Goal: Information Seeking & Learning: Learn about a topic

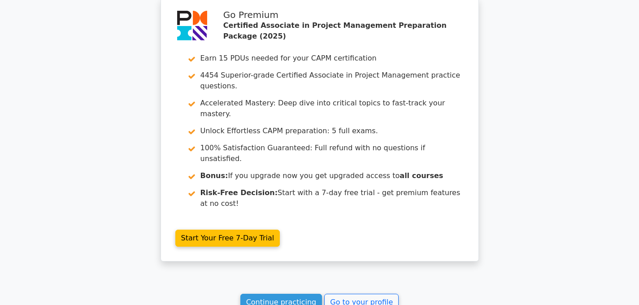
scroll to position [1615, 0]
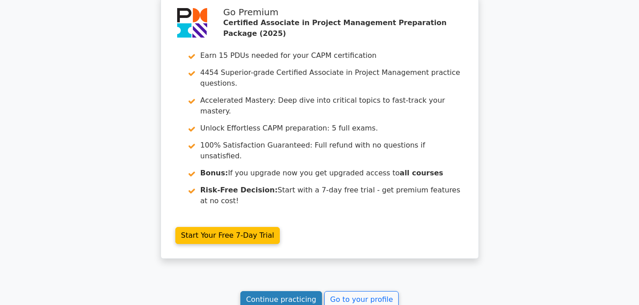
click at [290, 291] on link "Continue practicing" at bounding box center [281, 299] width 82 height 17
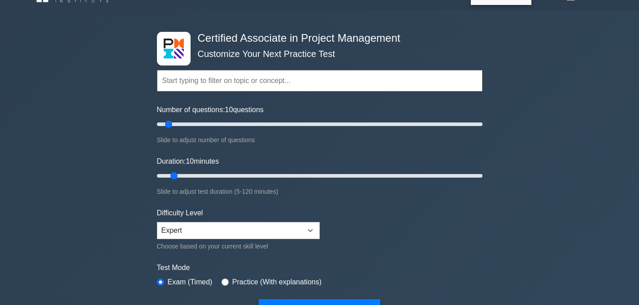
scroll to position [25, 0]
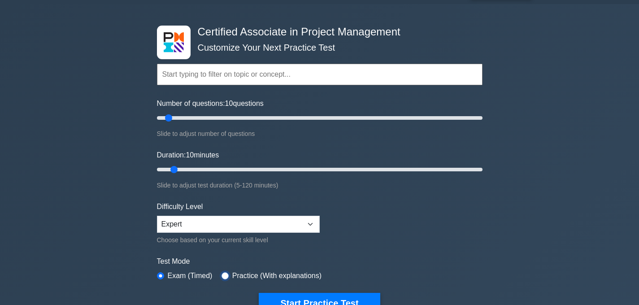
click at [226, 277] on input "radio" at bounding box center [225, 275] width 7 height 7
radio input "true"
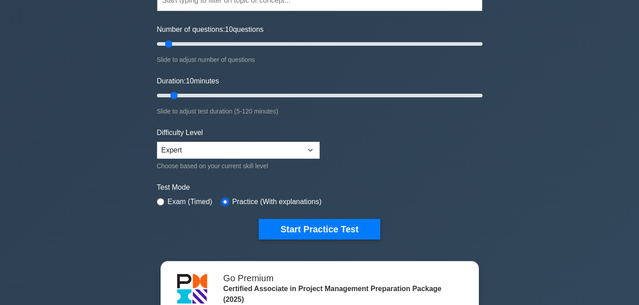
scroll to position [97, 0]
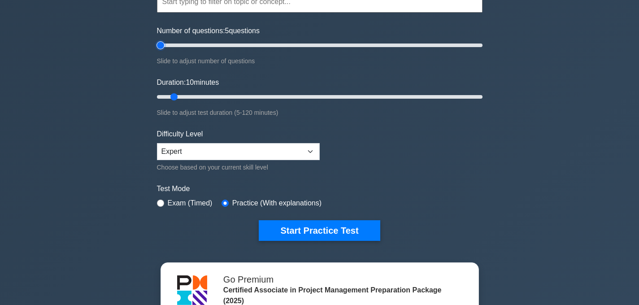
type input "5"
click at [163, 44] on input "Number of questions: 5 questions" at bounding box center [320, 45] width 326 height 11
type input "5"
click at [165, 94] on input "Duration: 5 minutes" at bounding box center [320, 96] width 326 height 11
click at [299, 156] on select "Beginner Intermediate Expert" at bounding box center [238, 151] width 163 height 17
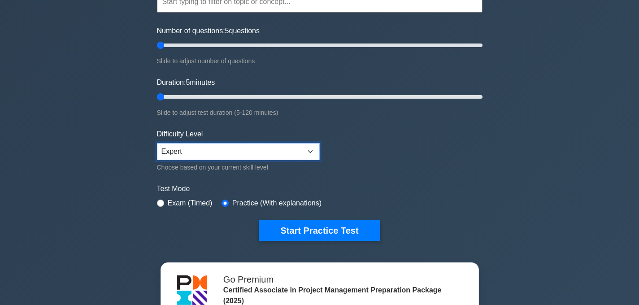
select select "intermediate"
click at [157, 143] on select "Beginner Intermediate Expert" at bounding box center [238, 151] width 163 height 17
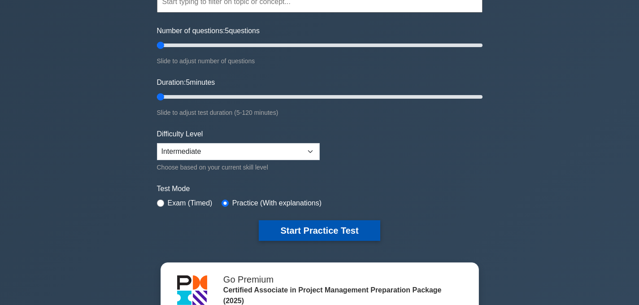
click at [300, 225] on button "Start Practice Test" at bounding box center [319, 230] width 121 height 21
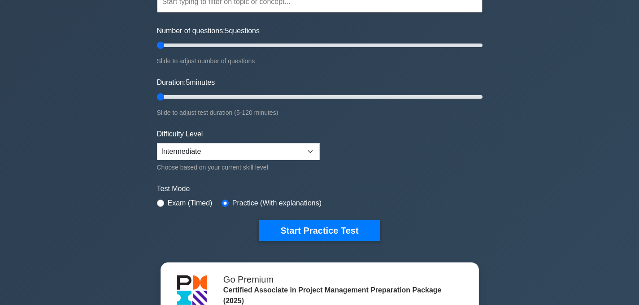
click at [173, 204] on label "Exam (Timed)" at bounding box center [190, 203] width 45 height 11
click at [163, 205] on div "Exam (Timed)" at bounding box center [185, 203] width 56 height 11
click at [158, 205] on div "Exam (Timed)" at bounding box center [185, 203] width 56 height 11
click at [160, 203] on input "radio" at bounding box center [160, 203] width 7 height 7
radio input "true"
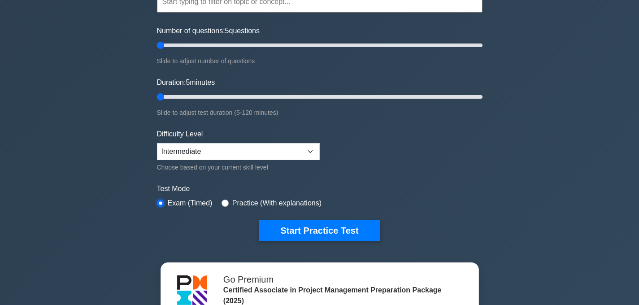
click at [160, 203] on input "radio" at bounding box center [160, 203] width 7 height 7
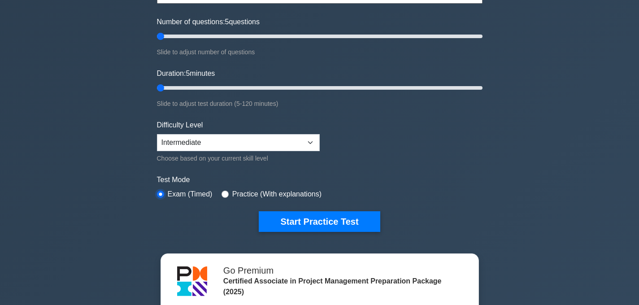
scroll to position [105, 0]
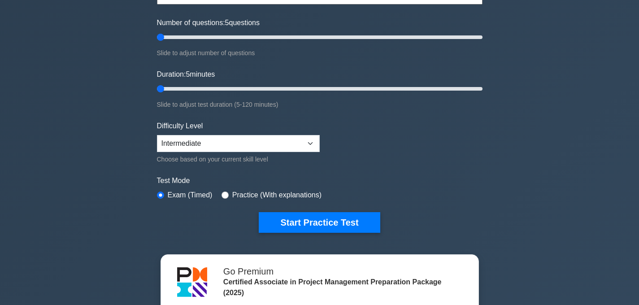
click at [224, 231] on div "Start Practice Test" at bounding box center [320, 222] width 326 height 21
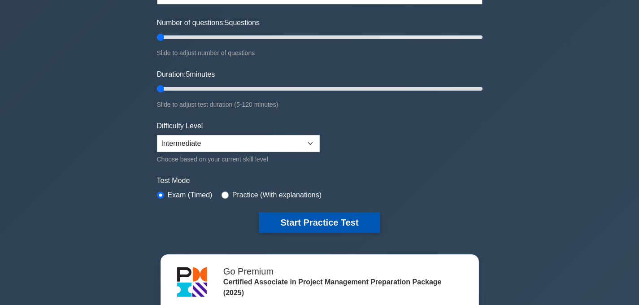
click at [286, 217] on button "Start Practice Test" at bounding box center [319, 222] width 121 height 21
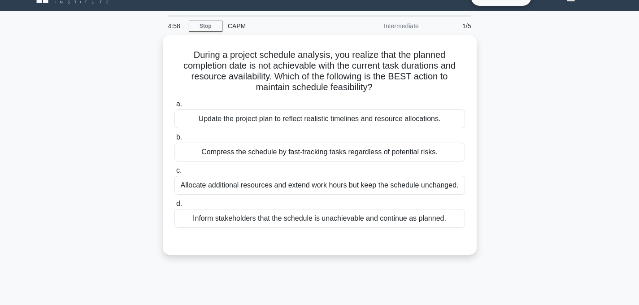
scroll to position [21, 0]
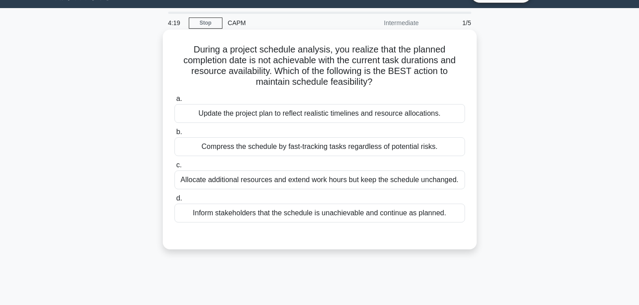
click at [308, 215] on div "Inform stakeholders that the schedule is unachievable and continue as planned." at bounding box center [319, 213] width 291 height 19
click at [174, 201] on input "d. Inform stakeholders that the schedule is unachievable and continue as planne…" at bounding box center [174, 199] width 0 height 6
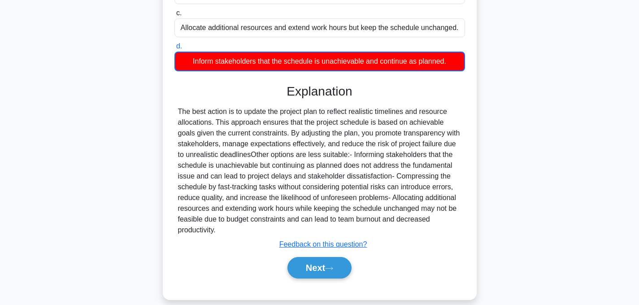
scroll to position [185, 0]
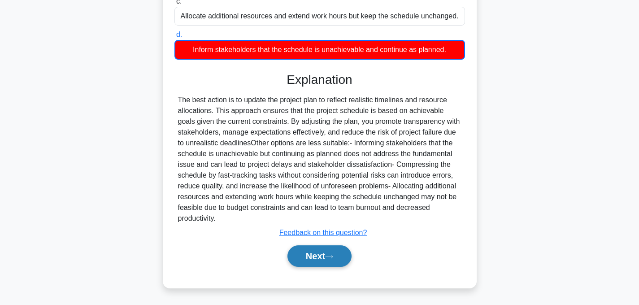
click at [311, 256] on button "Next" at bounding box center [319, 256] width 64 height 22
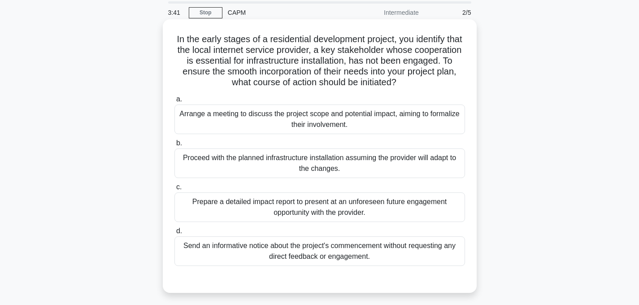
scroll to position [27, 0]
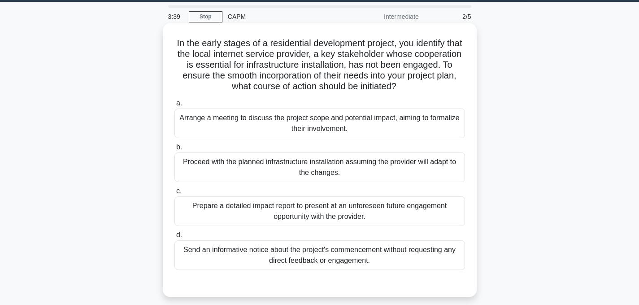
click at [327, 132] on div "Arrange a meeting to discuss the project scope and potential impact, aiming to …" at bounding box center [319, 124] width 291 height 30
click at [174, 106] on input "a. Arrange a meeting to discuss the project scope and potential impact, aiming …" at bounding box center [174, 103] width 0 height 6
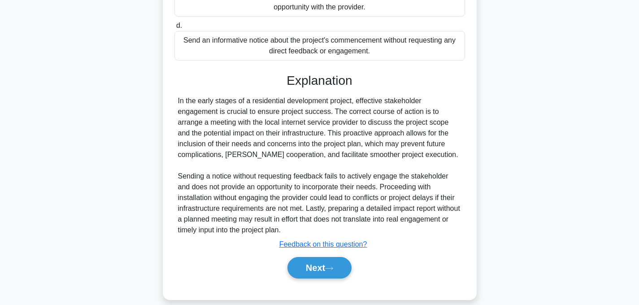
scroll to position [248, 0]
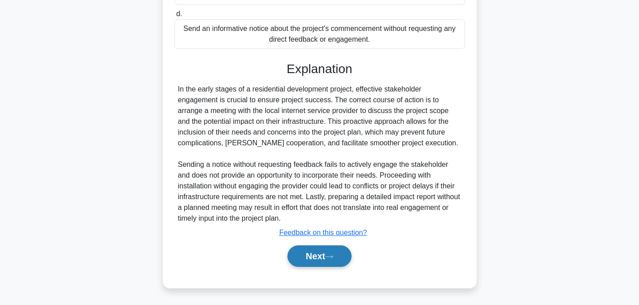
click at [308, 263] on button "Next" at bounding box center [319, 256] width 64 height 22
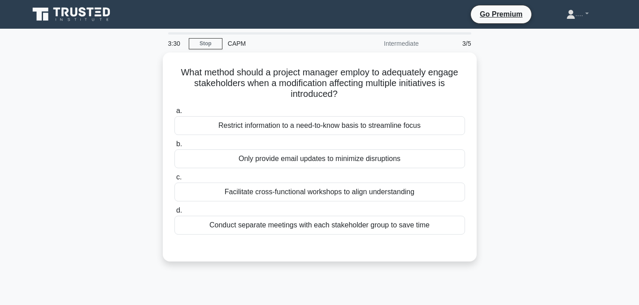
scroll to position [0, 0]
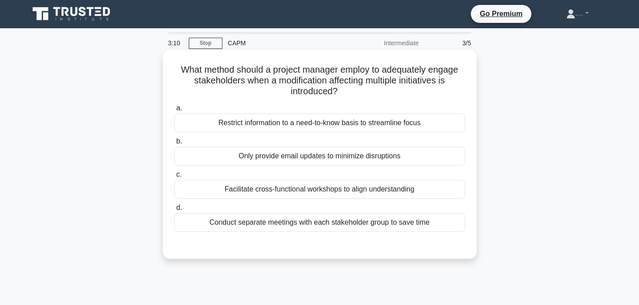
click at [339, 192] on div "Facilitate cross-functional workshops to align understanding" at bounding box center [319, 189] width 291 height 19
click at [174, 178] on input "c. Facilitate cross-functional workshops to align understanding" at bounding box center [174, 175] width 0 height 6
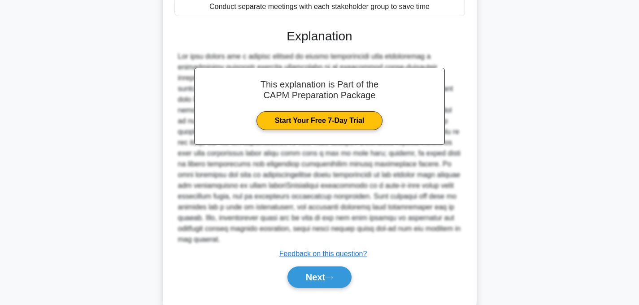
scroll to position [227, 0]
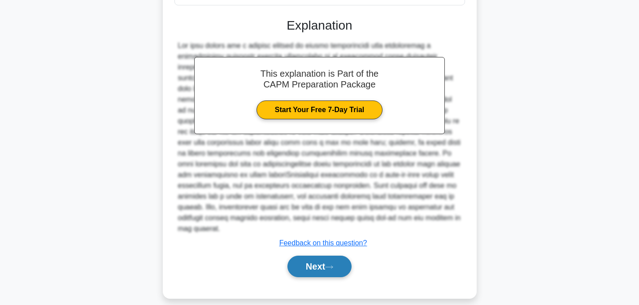
click at [316, 256] on button "Next" at bounding box center [319, 267] width 64 height 22
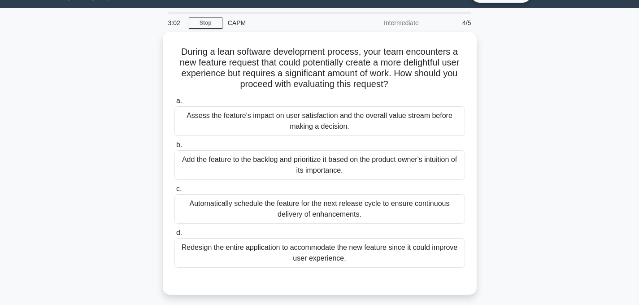
scroll to position [20, 0]
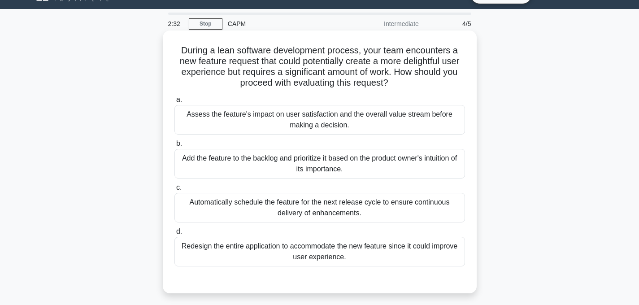
click at [364, 163] on div "Add the feature to the backlog and prioritize it based on the product owner's i…" at bounding box center [319, 164] width 291 height 30
click at [174, 147] on input "b. Add the feature to the backlog and prioritize it based on the product owner'…" at bounding box center [174, 144] width 0 height 6
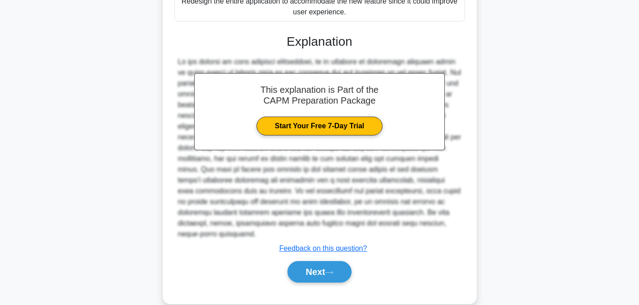
scroll to position [271, 0]
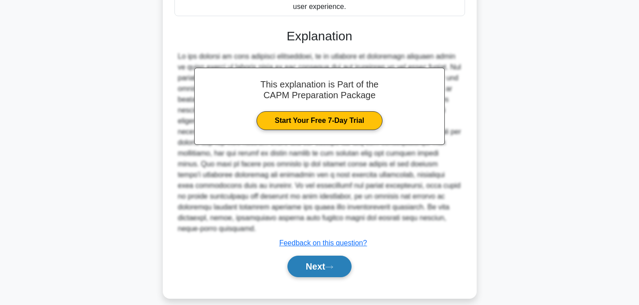
click at [320, 256] on button "Next" at bounding box center [319, 267] width 64 height 22
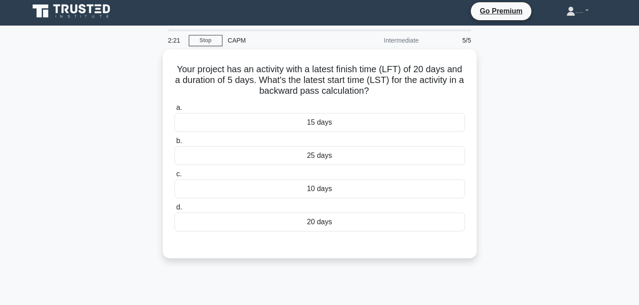
scroll to position [0, 0]
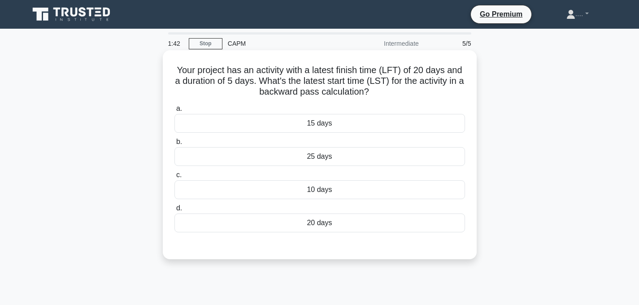
click at [313, 191] on div "10 days" at bounding box center [319, 189] width 291 height 19
click at [174, 178] on input "c. 10 days" at bounding box center [174, 175] width 0 height 6
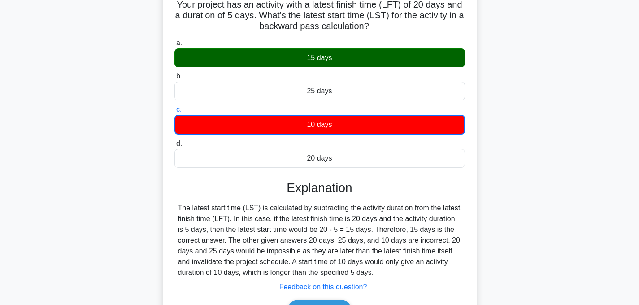
scroll to position [66, 0]
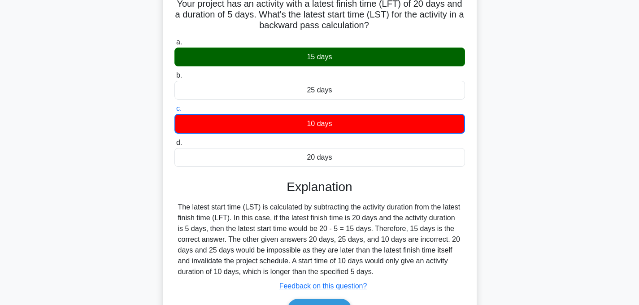
click at [344, 233] on div "The latest start time (LST) is calculated by subtracting the activity duration …" at bounding box center [319, 239] width 283 height 75
click at [323, 251] on div "The latest start time (LST) is calculated by subtracting the activity duration …" at bounding box center [319, 239] width 283 height 75
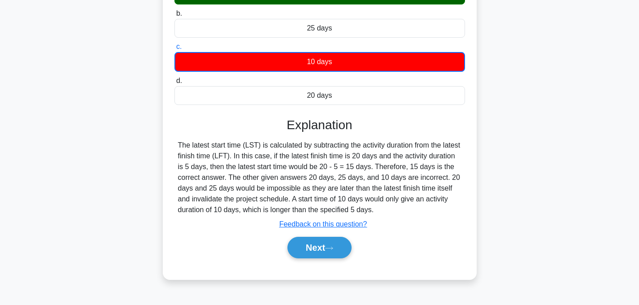
scroll to position [104, 0]
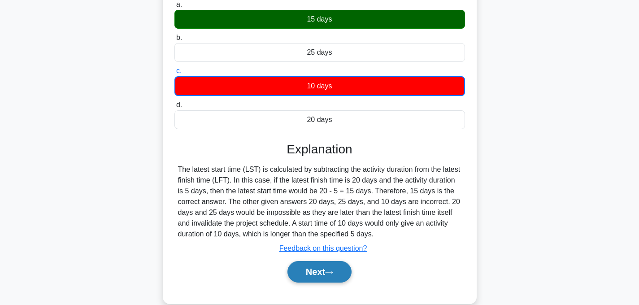
click at [325, 270] on button "Next" at bounding box center [319, 272] width 64 height 22
click at [326, 271] on button "Next" at bounding box center [319, 272] width 64 height 22
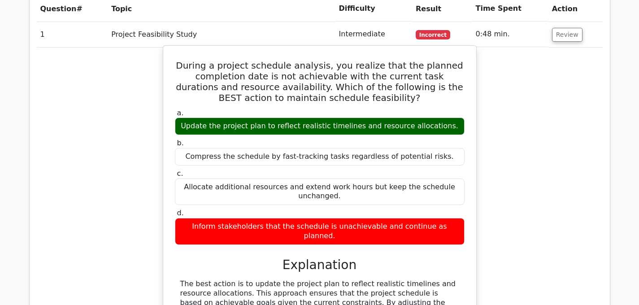
scroll to position [743, 0]
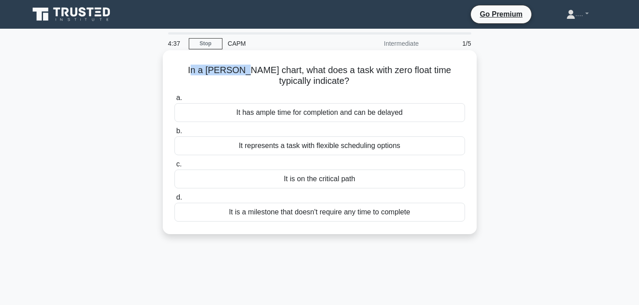
drag, startPoint x: 178, startPoint y: 73, endPoint x: 227, endPoint y: 67, distance: 48.7
click at [226, 67] on h5 "In a [PERSON_NAME] chart, what does a task with zero float time typically indic…" at bounding box center [320, 76] width 292 height 22
click at [172, 66] on div "In a [PERSON_NAME] chart, what does a task with zero float time typically indic…" at bounding box center [319, 142] width 307 height 177
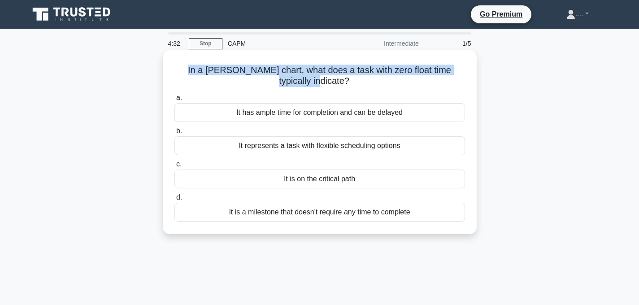
drag, startPoint x: 176, startPoint y: 68, endPoint x: 399, endPoint y: 83, distance: 223.8
click at [399, 83] on h5 "In a [PERSON_NAME] chart, what does a task with zero float time typically indic…" at bounding box center [320, 76] width 292 height 22
copy h5 "In a [PERSON_NAME] chart, what does a task with zero float time typically indic…"
click at [269, 180] on div "It is on the critical path" at bounding box center [319, 179] width 291 height 19
click at [174, 167] on input "c. It is on the critical path" at bounding box center [174, 164] width 0 height 6
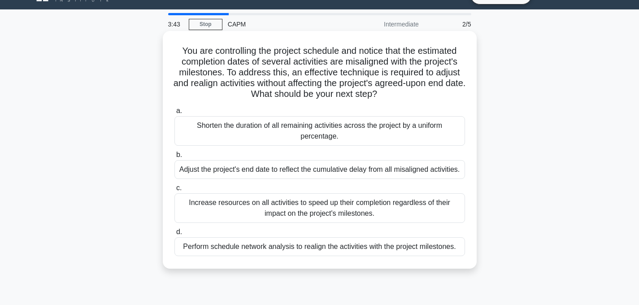
scroll to position [23, 0]
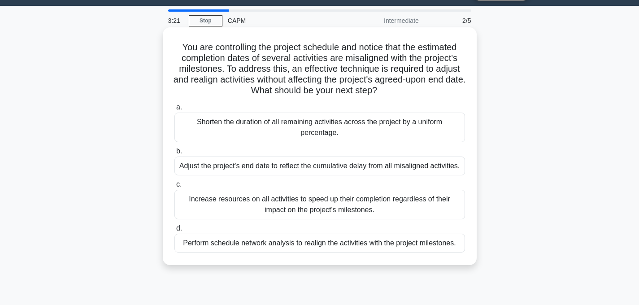
click at [346, 252] on div "Perform schedule network analysis to realign the activities with the project mi…" at bounding box center [319, 243] width 291 height 19
click at [174, 231] on input "d. Perform schedule network analysis to realign the activities with the project…" at bounding box center [174, 229] width 0 height 6
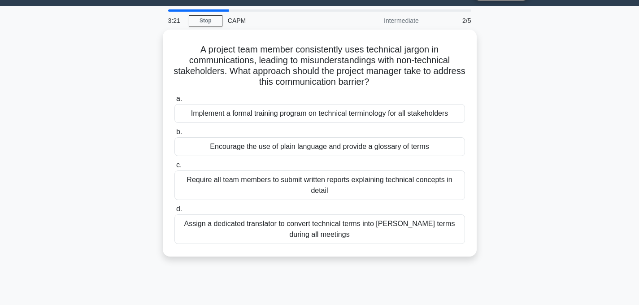
scroll to position [0, 0]
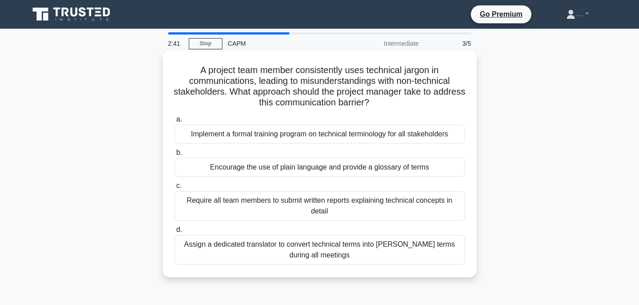
click at [313, 133] on div "Implement a formal training program on technical terminology for all stakeholde…" at bounding box center [319, 134] width 291 height 19
click at [174, 122] on input "a. Implement a formal training program on technical terminology for all stakeho…" at bounding box center [174, 120] width 0 height 6
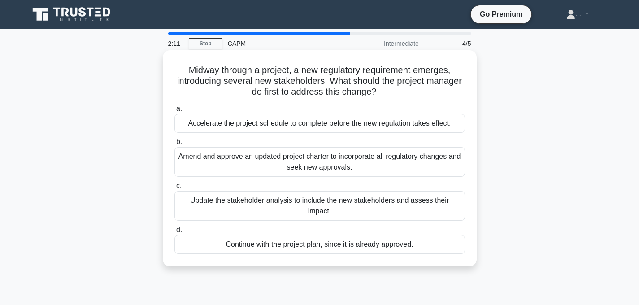
click at [299, 205] on div "Update the stakeholder analysis to include the new stakeholders and assess thei…" at bounding box center [319, 206] width 291 height 30
click at [174, 189] on input "c. Update the stakeholder analysis to include the new stakeholders and assess t…" at bounding box center [174, 186] width 0 height 6
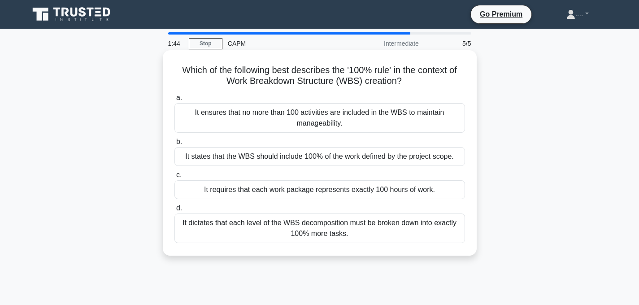
click at [369, 233] on div "It dictates that each level of the WBS decomposition must be broken down into e…" at bounding box center [319, 228] width 291 height 30
click at [174, 211] on input "d. It dictates that each level of the WBS decomposition must be broken down int…" at bounding box center [174, 208] width 0 height 6
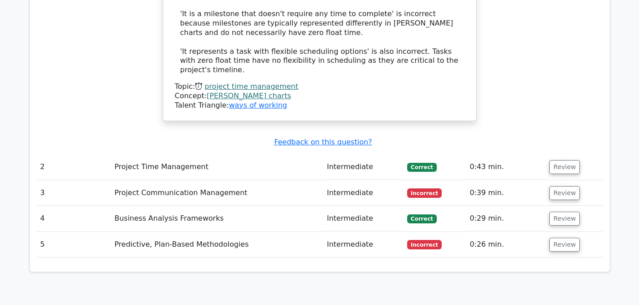
scroll to position [1141, 0]
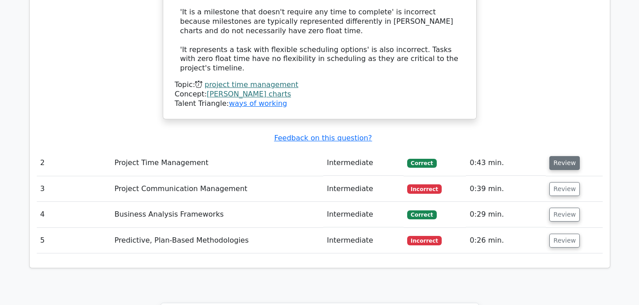
click at [561, 156] on button "Review" at bounding box center [564, 163] width 30 height 14
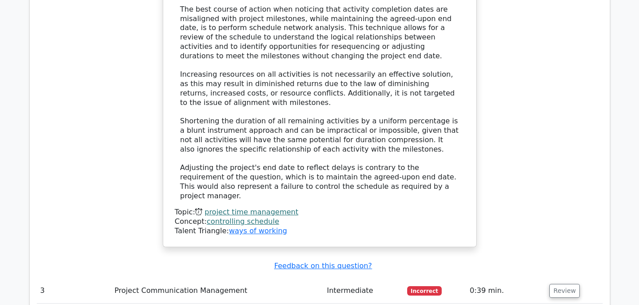
scroll to position [1589, 0]
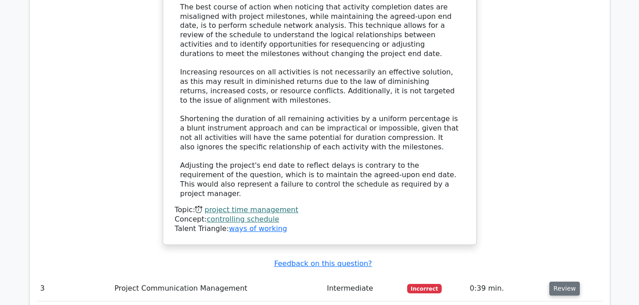
click at [557, 282] on button "Review" at bounding box center [564, 289] width 30 height 14
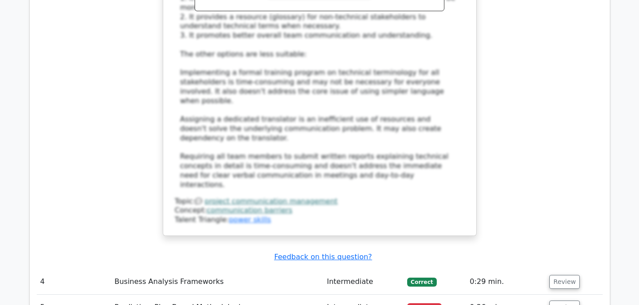
scroll to position [2217, 0]
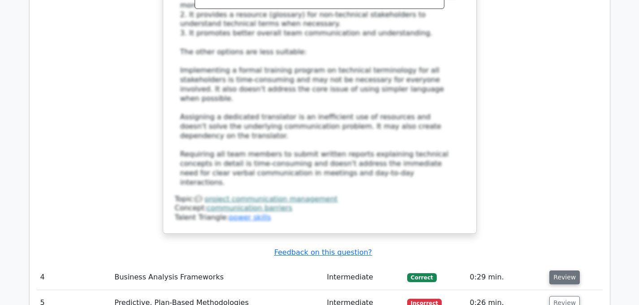
click at [559, 270] on button "Review" at bounding box center [564, 277] width 30 height 14
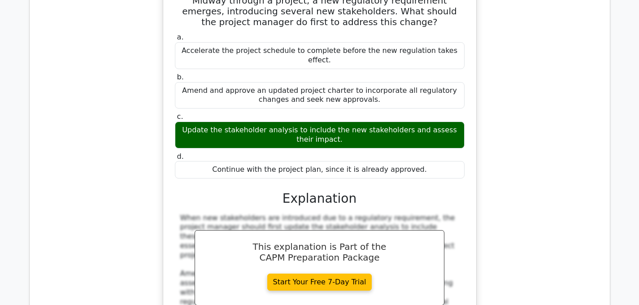
scroll to position [2542, 0]
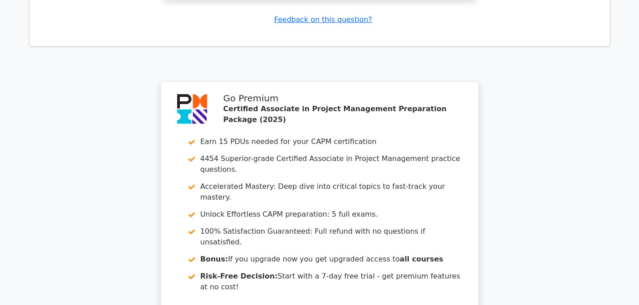
scroll to position [3315, 0]
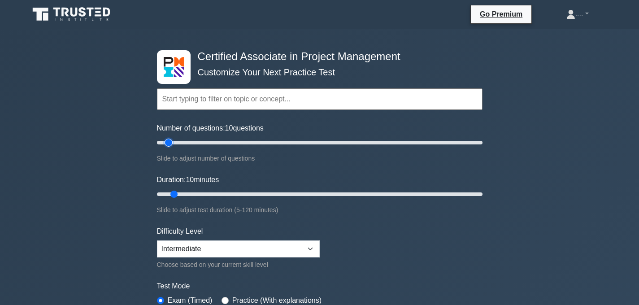
type input "5"
click at [162, 141] on input "Number of questions: 10 questions" at bounding box center [320, 142] width 326 height 11
type input "5"
click at [164, 192] on input "Duration: 10 minutes" at bounding box center [320, 194] width 326 height 11
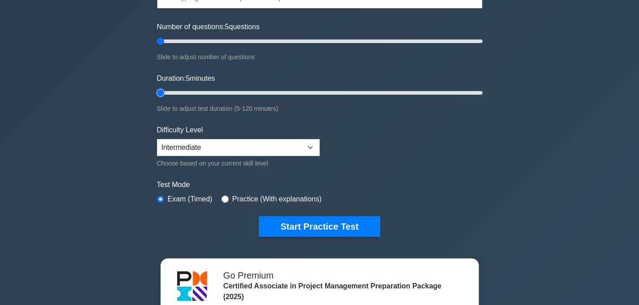
scroll to position [104, 0]
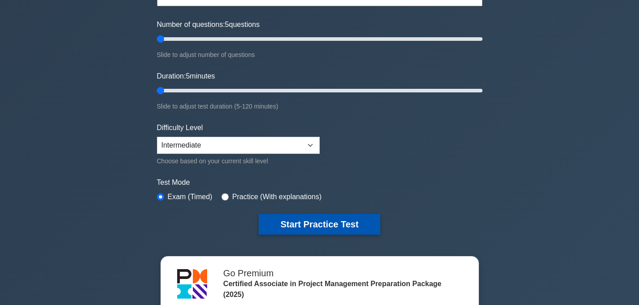
click at [305, 220] on button "Start Practice Test" at bounding box center [319, 224] width 121 height 21
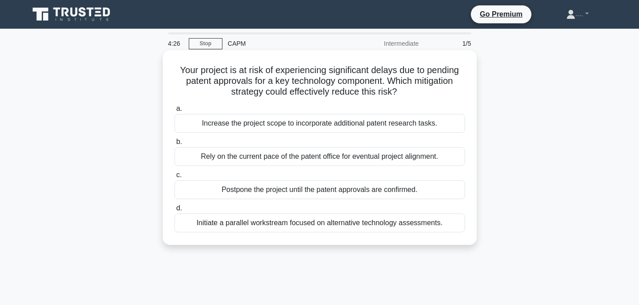
click at [323, 224] on div "Initiate a parallel workstream focused on alternative technology assessments." at bounding box center [319, 222] width 291 height 19
click at [174, 211] on input "d. Initiate a parallel workstream focused on alternative technology assessments." at bounding box center [174, 208] width 0 height 6
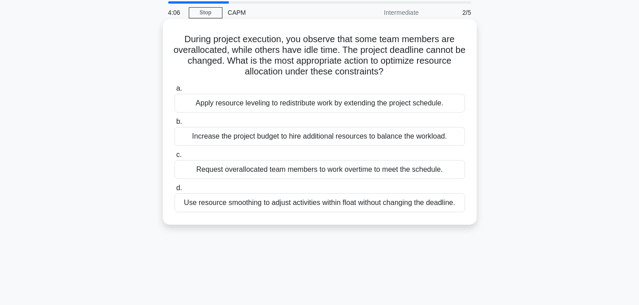
scroll to position [30, 0]
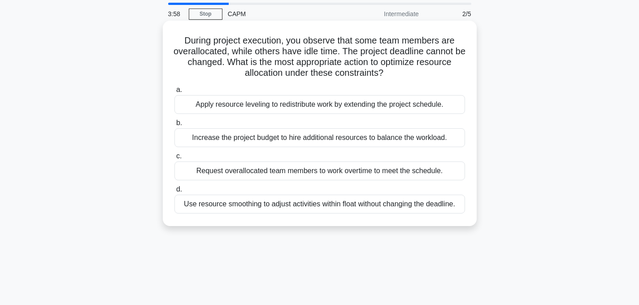
click at [244, 53] on h5 "During project execution, you observe that some team members are overallocated,…" at bounding box center [320, 57] width 292 height 44
click at [372, 204] on div "Use resource smoothing to adjust activities within float without changing the d…" at bounding box center [319, 204] width 291 height 19
click at [174, 192] on input "d. Use resource smoothing to adjust activities within float without changing th…" at bounding box center [174, 190] width 0 height 6
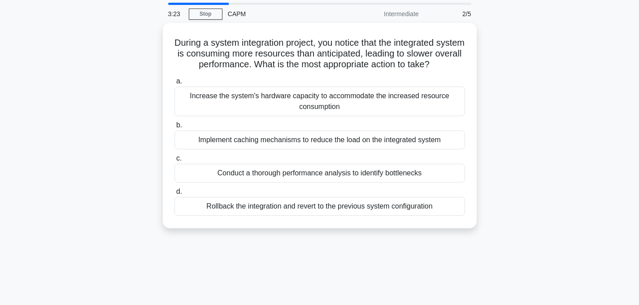
scroll to position [0, 0]
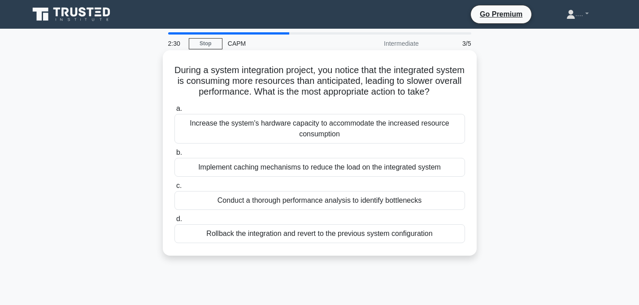
click at [365, 198] on div "Conduct a thorough performance analysis to identify bottlenecks" at bounding box center [319, 200] width 291 height 19
click at [174, 189] on input "c. Conduct a thorough performance analysis to identify bottlenecks" at bounding box center [174, 186] width 0 height 6
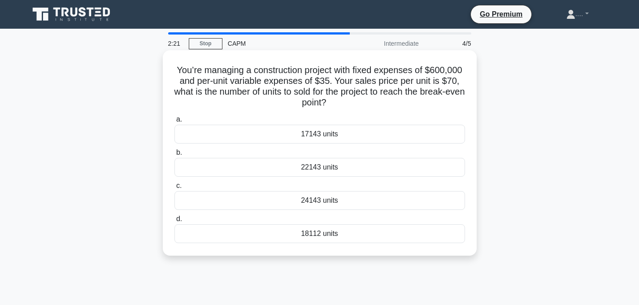
click at [315, 97] on h5 "You’re managing a construction project with fixed expenses of $600,000 and per-…" at bounding box center [320, 87] width 292 height 44
click at [348, 137] on div "17143 units" at bounding box center [319, 134] width 291 height 19
click at [174, 122] on input "a. 17143 units" at bounding box center [174, 120] width 0 height 6
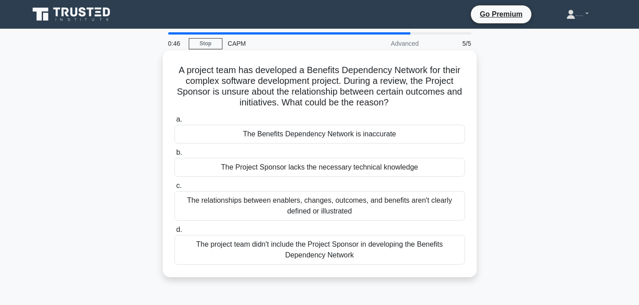
click at [382, 199] on div "The relationships between enablers, changes, outcomes, and benefits aren't clea…" at bounding box center [319, 206] width 291 height 30
click at [174, 189] on input "c. The relationships between enablers, changes, outcomes, and benefits aren't c…" at bounding box center [174, 186] width 0 height 6
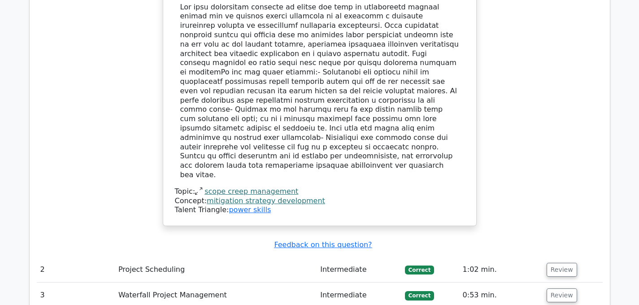
scroll to position [981, 0]
click at [551, 263] on button "Review" at bounding box center [562, 270] width 30 height 14
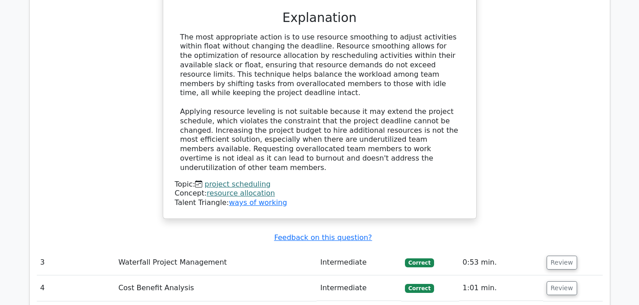
scroll to position [1486, 0]
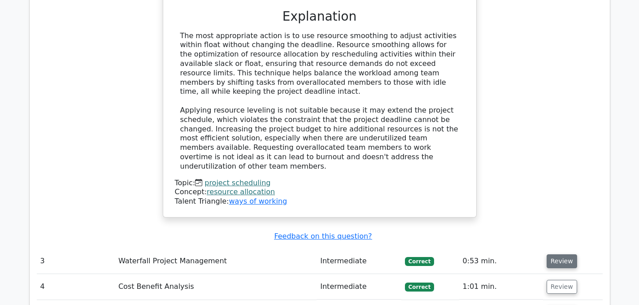
click at [557, 254] on button "Review" at bounding box center [562, 261] width 30 height 14
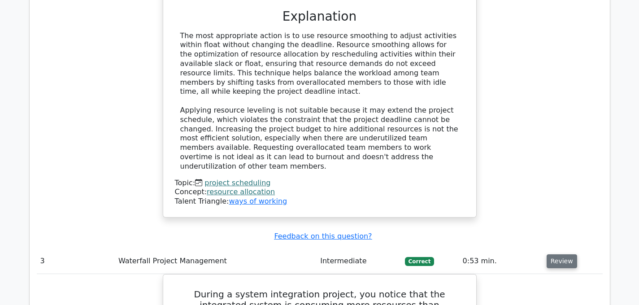
click at [557, 254] on button "Review" at bounding box center [562, 261] width 30 height 14
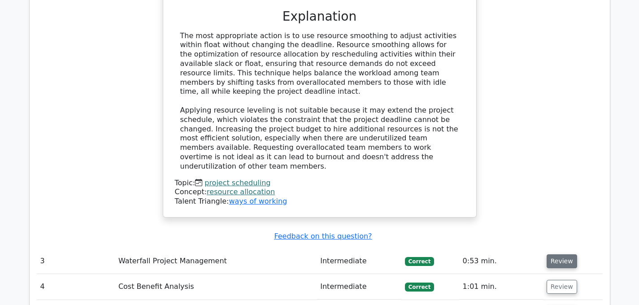
click at [557, 254] on button "Review" at bounding box center [562, 261] width 30 height 14
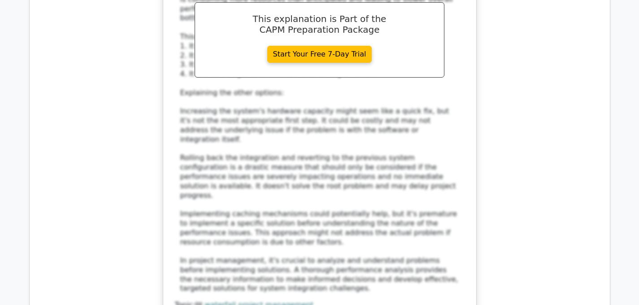
scroll to position [1998, 0]
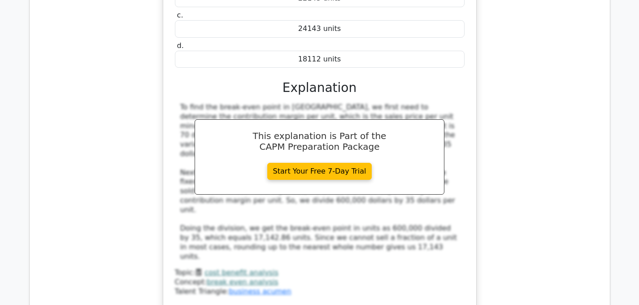
scroll to position [2507, 0]
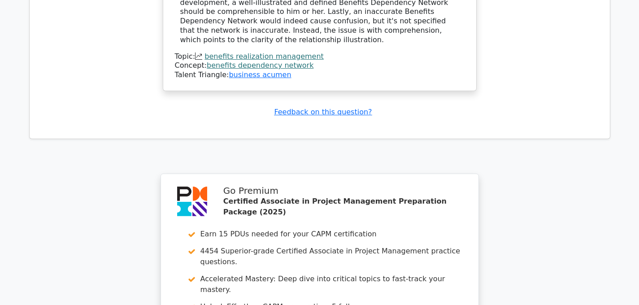
scroll to position [3176, 0]
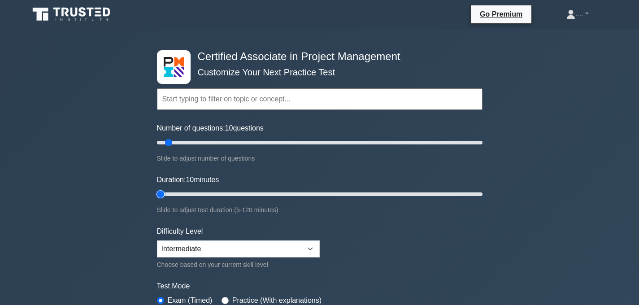
type input "5"
click at [159, 195] on input "Duration: 10 minutes" at bounding box center [320, 194] width 326 height 11
type input "5"
click at [158, 144] on input "Number of questions: 10 questions" at bounding box center [320, 142] width 326 height 11
click at [244, 247] on select "Beginner Intermediate Expert" at bounding box center [238, 248] width 163 height 17
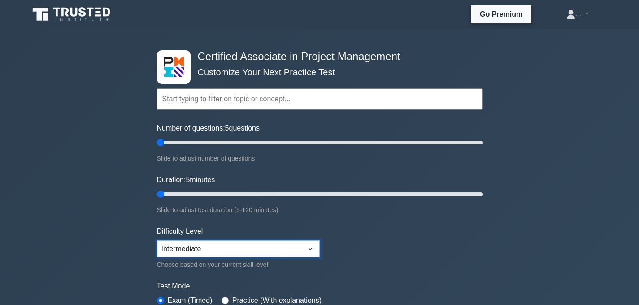
select select "expert"
click at [157, 240] on select "Beginner Intermediate Expert" at bounding box center [238, 248] width 163 height 17
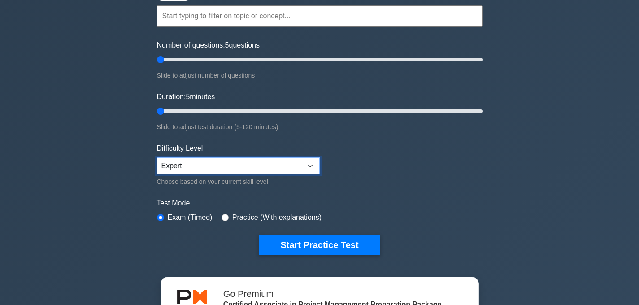
scroll to position [87, 0]
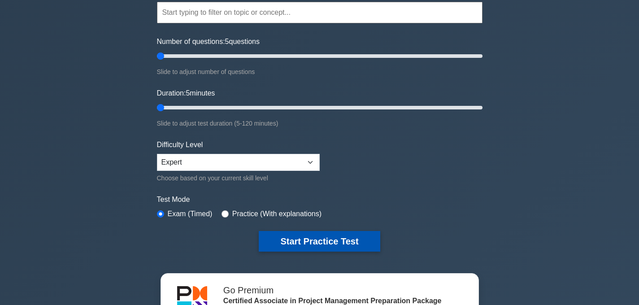
click at [320, 244] on button "Start Practice Test" at bounding box center [319, 241] width 121 height 21
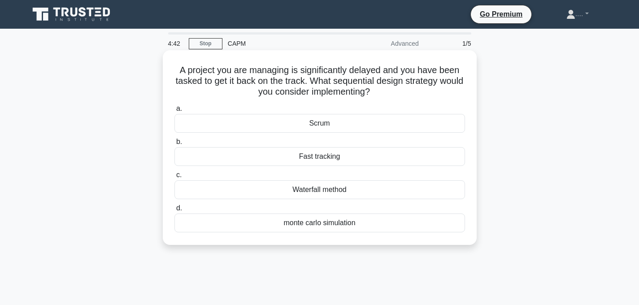
click at [353, 155] on div "Fast tracking" at bounding box center [319, 156] width 291 height 19
click at [174, 145] on input "b. Fast tracking" at bounding box center [174, 142] width 0 height 6
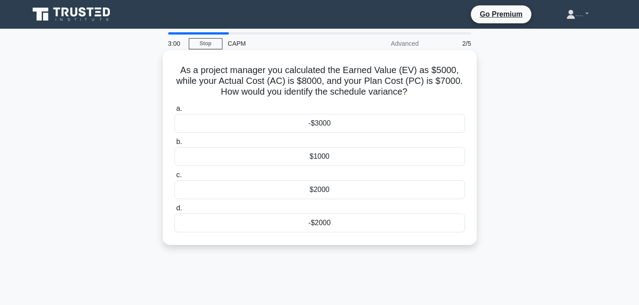
click at [329, 218] on div "-$2000" at bounding box center [319, 222] width 291 height 19
click at [174, 211] on input "d. -$2000" at bounding box center [174, 208] width 0 height 6
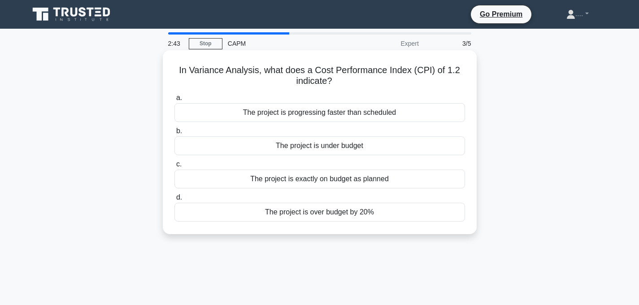
click at [349, 145] on div "The project is under budget" at bounding box center [319, 145] width 291 height 19
click at [174, 134] on input "b. The project is under budget" at bounding box center [174, 131] width 0 height 6
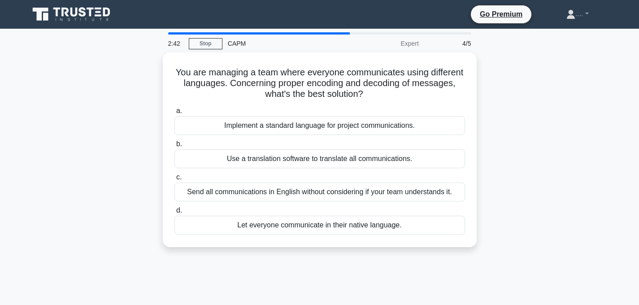
click at [349, 145] on label "b. Use a translation software to translate all communications." at bounding box center [319, 154] width 291 height 30
click at [174, 145] on input "b. Use a translation software to translate all communications." at bounding box center [174, 144] width 0 height 6
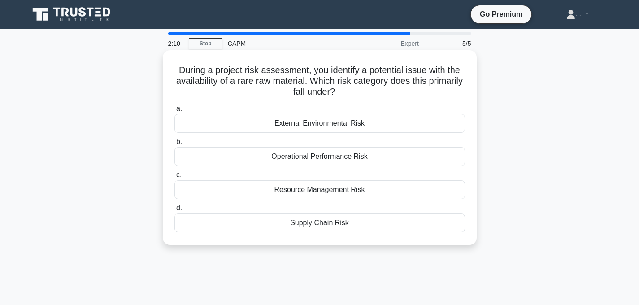
click at [334, 190] on div "Resource Management Risk" at bounding box center [319, 189] width 291 height 19
click at [174, 178] on input "c. Resource Management Risk" at bounding box center [174, 175] width 0 height 6
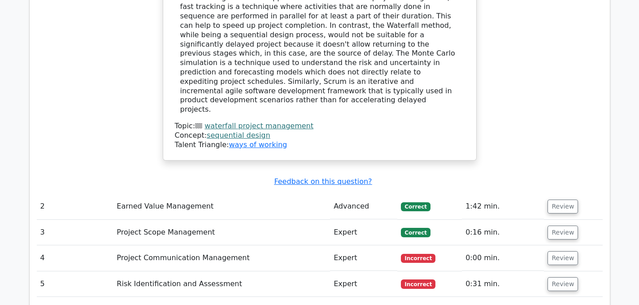
scroll to position [996, 0]
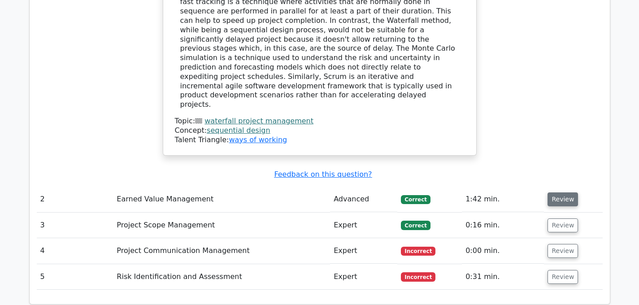
click at [561, 192] on button "Review" at bounding box center [563, 199] width 30 height 14
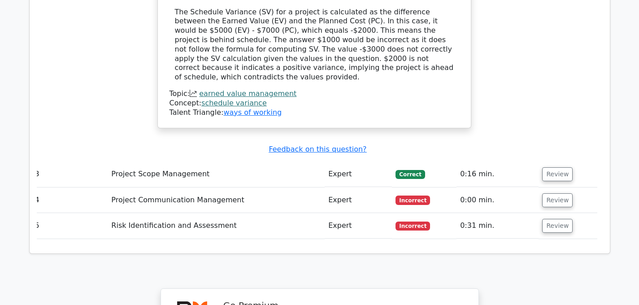
scroll to position [1407, 0]
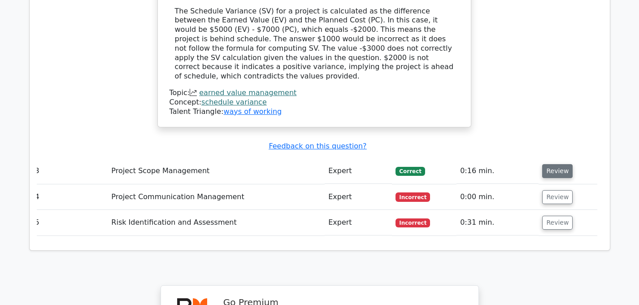
click at [545, 164] on button "Review" at bounding box center [557, 171] width 30 height 14
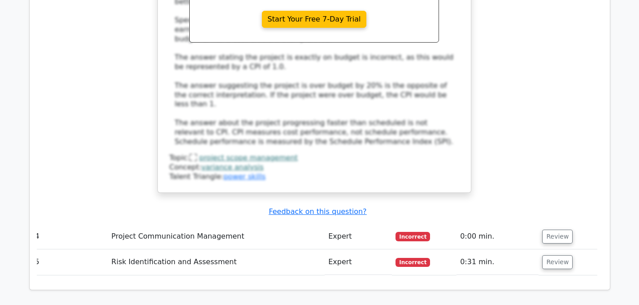
scroll to position [1835, 0]
click at [546, 229] on button "Review" at bounding box center [557, 236] width 30 height 14
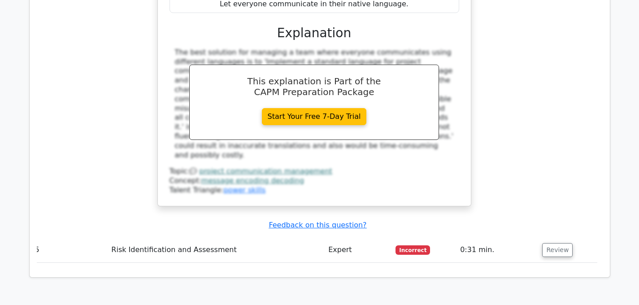
scroll to position [2250, 0]
click at [552, 244] on button "Review" at bounding box center [557, 251] width 30 height 14
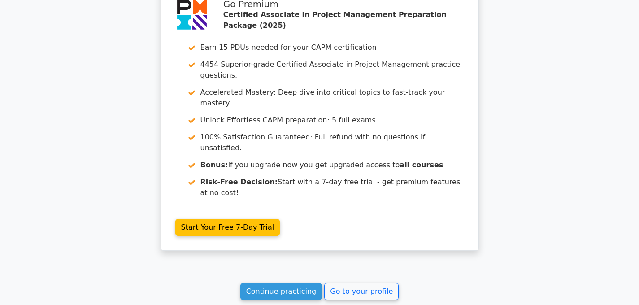
scroll to position [3121, 0]
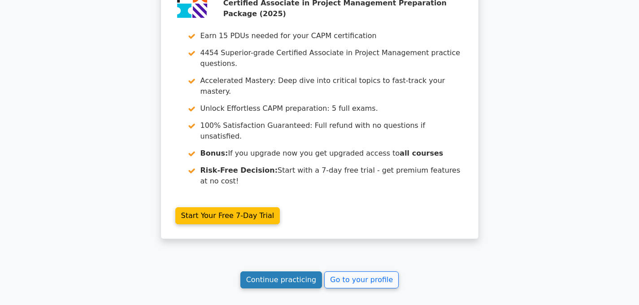
click at [290, 271] on link "Continue practicing" at bounding box center [281, 279] width 82 height 17
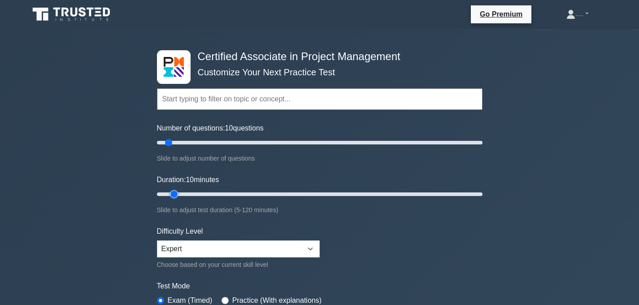
type input "5"
click at [162, 195] on input "Duration: 10 minutes" at bounding box center [320, 194] width 326 height 11
type input "5"
click at [161, 143] on input "Number of questions: 10 questions" at bounding box center [320, 142] width 326 height 11
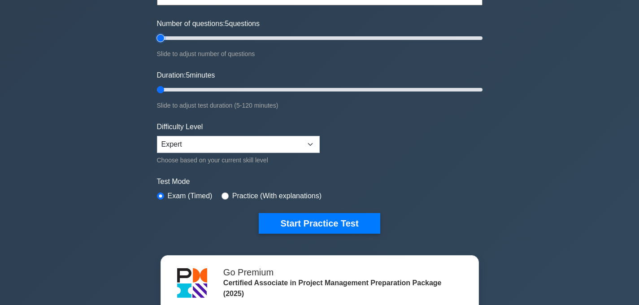
scroll to position [106, 0]
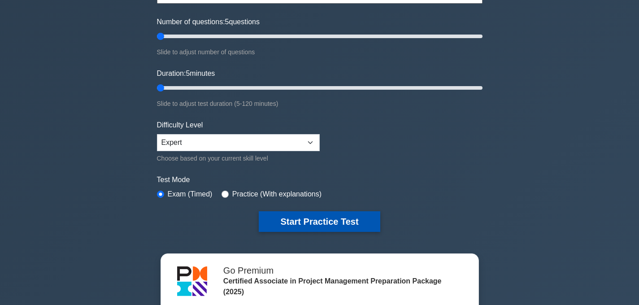
click at [362, 221] on button "Start Practice Test" at bounding box center [319, 221] width 121 height 21
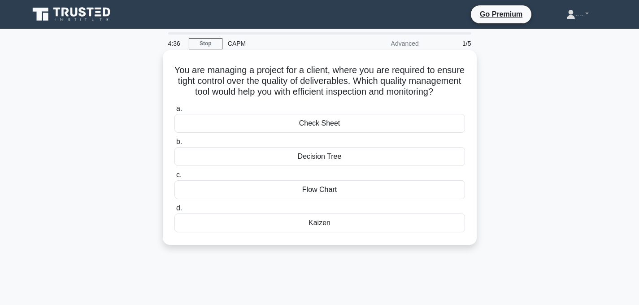
click at [332, 231] on div "Kaizen" at bounding box center [319, 222] width 291 height 19
click at [174, 211] on input "d. [GEOGRAPHIC_DATA]" at bounding box center [174, 208] width 0 height 6
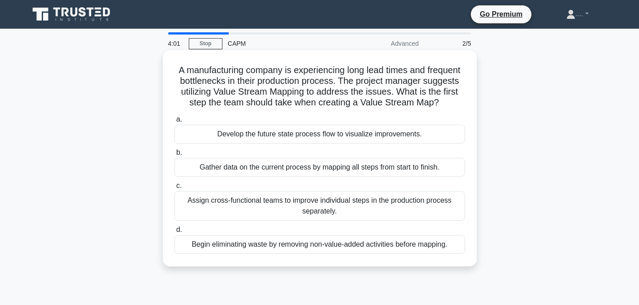
click at [451, 170] on div "Gather data on the current process by mapping all steps from start to finish." at bounding box center [319, 167] width 291 height 19
click at [174, 156] on input "b. Gather data on the current process by mapping all steps from start to finish." at bounding box center [174, 153] width 0 height 6
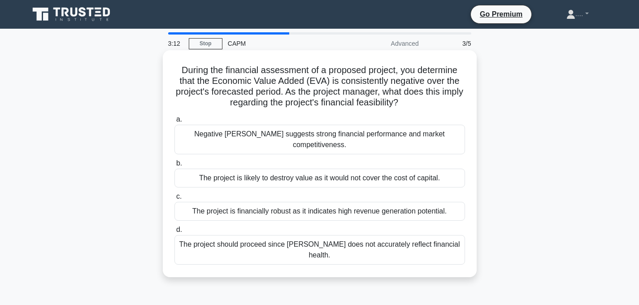
click at [454, 206] on div "The project is financially robust as it indicates high revenue generation poten…" at bounding box center [319, 211] width 291 height 19
click at [174, 200] on input "c. The project is financially robust as it indicates high revenue generation po…" at bounding box center [174, 197] width 0 height 6
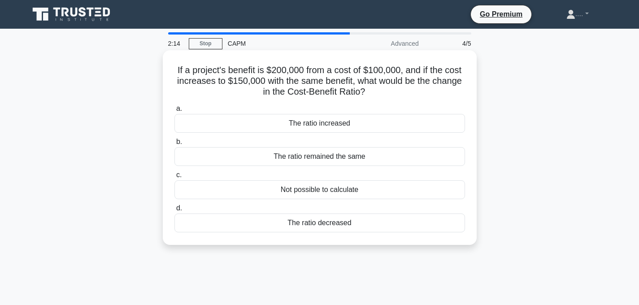
click at [330, 123] on div "The ratio increased" at bounding box center [319, 123] width 291 height 19
click at [174, 112] on input "a. The ratio increased" at bounding box center [174, 109] width 0 height 6
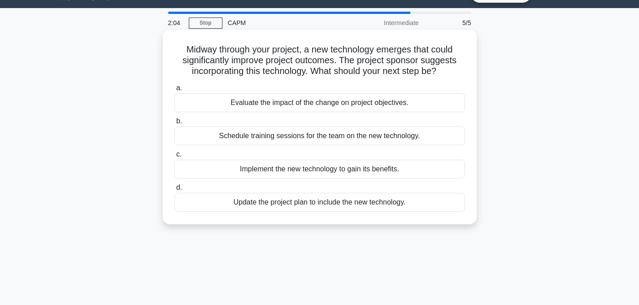
scroll to position [22, 0]
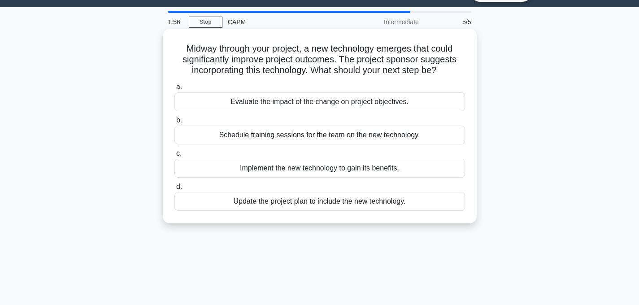
click at [320, 105] on div "Evaluate the impact of the change on project objectives." at bounding box center [319, 101] width 291 height 19
click at [174, 90] on input "a. Evaluate the impact of the change on project objectives." at bounding box center [174, 87] width 0 height 6
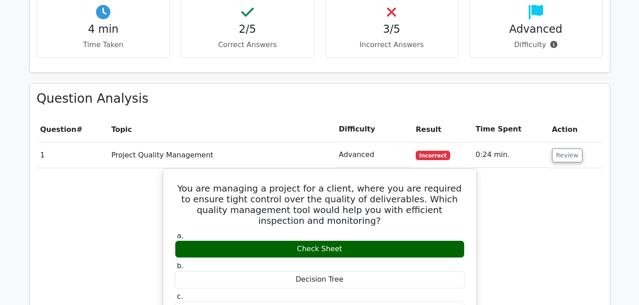
scroll to position [617, 0]
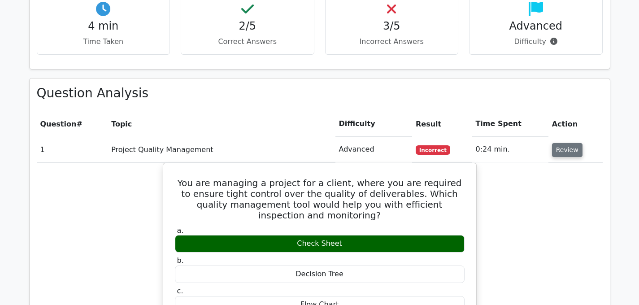
click at [563, 143] on button "Review" at bounding box center [567, 150] width 30 height 14
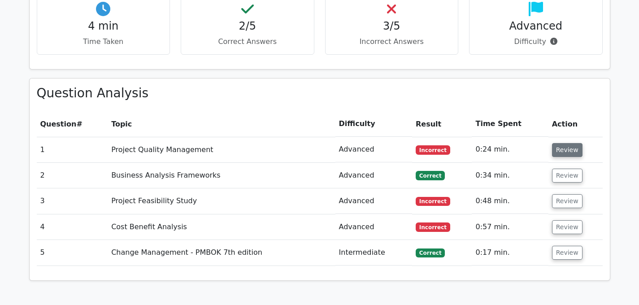
click at [563, 143] on button "Review" at bounding box center [567, 150] width 30 height 14
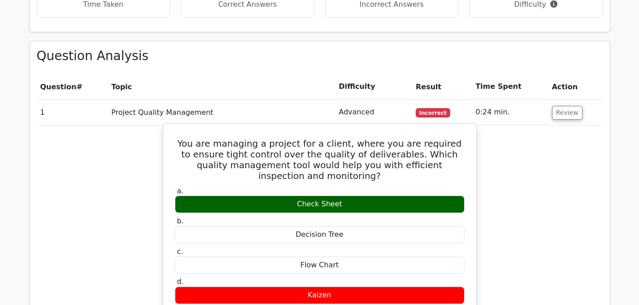
scroll to position [659, 0]
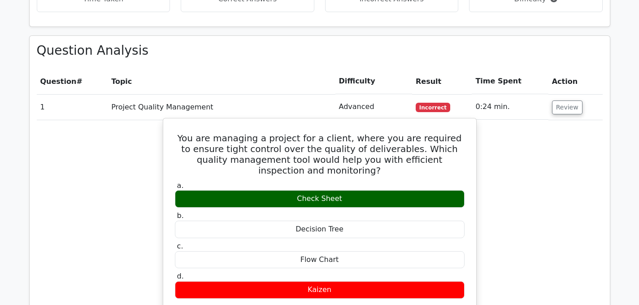
click at [439, 211] on label "b. Decision Tree" at bounding box center [320, 224] width 290 height 27
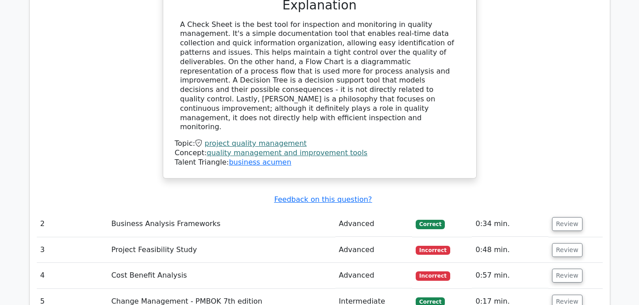
scroll to position [975, 0]
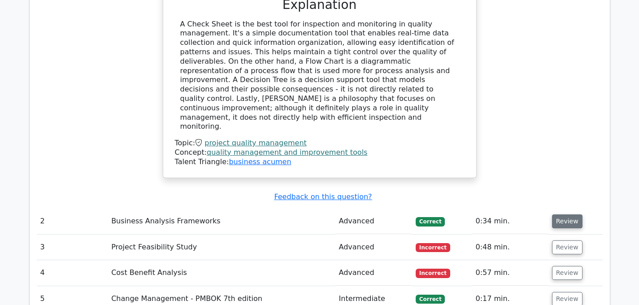
click at [569, 214] on button "Review" at bounding box center [567, 221] width 30 height 14
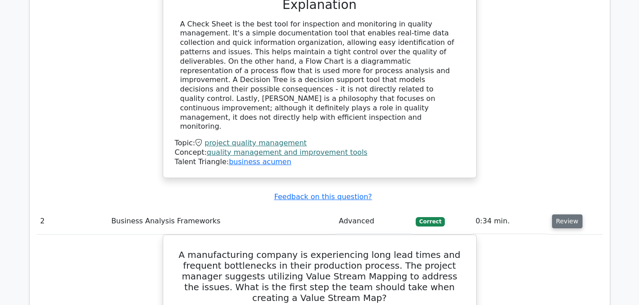
click at [569, 214] on button "Review" at bounding box center [567, 221] width 30 height 14
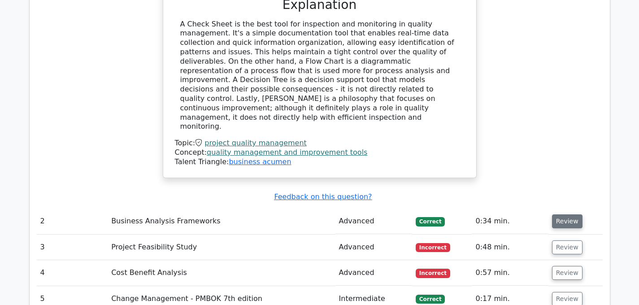
click at [569, 214] on button "Review" at bounding box center [567, 221] width 30 height 14
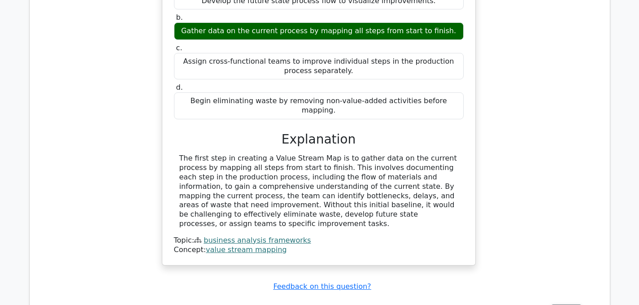
scroll to position [1301, 0]
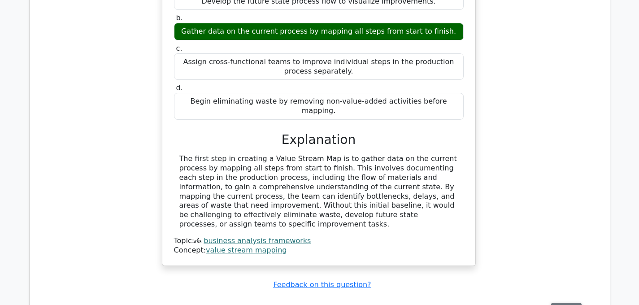
click at [553, 303] on button "Review" at bounding box center [566, 310] width 30 height 14
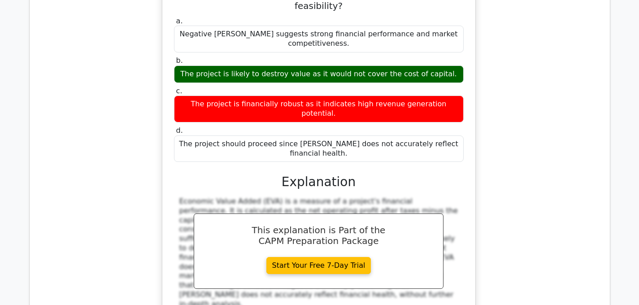
scroll to position [1684, 0]
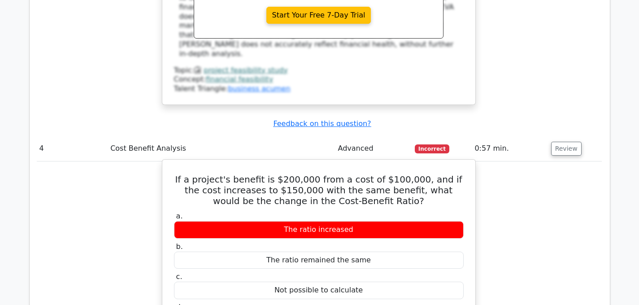
scroll to position [1932, 0]
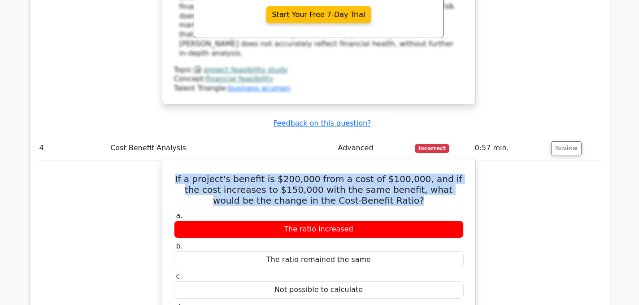
drag, startPoint x: 173, startPoint y: 38, endPoint x: 275, endPoint y: 70, distance: 107.4
copy h5 "If a project's benefit is $200,000 from a cost of $100,000, and if the cost inc…"
click at [245, 174] on h5 "If a project's benefit is $200,000 from a cost of $100,000, and if the cost inc…" at bounding box center [319, 190] width 292 height 32
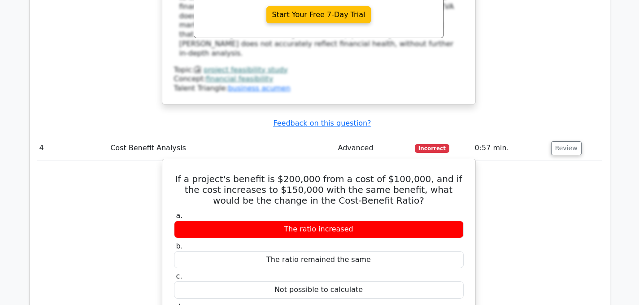
click at [246, 174] on h5 "If a project's benefit is $200,000 from a cost of $100,000, and if the cost inc…" at bounding box center [319, 190] width 292 height 32
click at [306, 174] on h5 "If a project's benefit is $200,000 from a cost of $100,000, and if the cost inc…" at bounding box center [319, 190] width 292 height 32
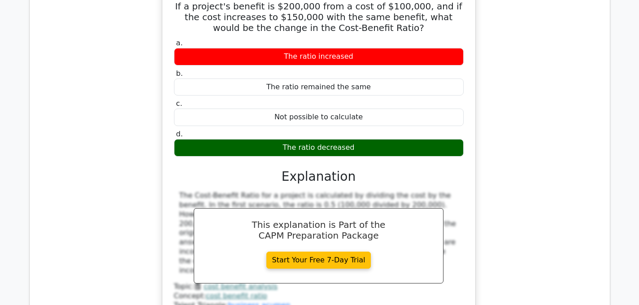
scroll to position [2105, 0]
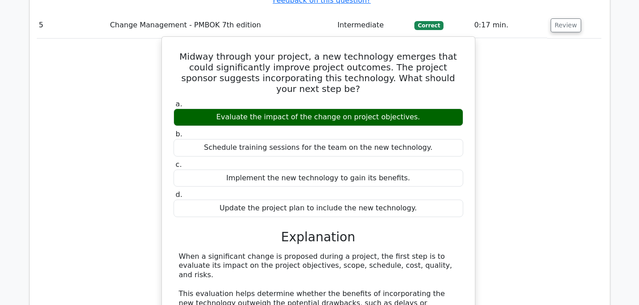
scroll to position [2455, 0]
